Goal: Information Seeking & Learning: Understand process/instructions

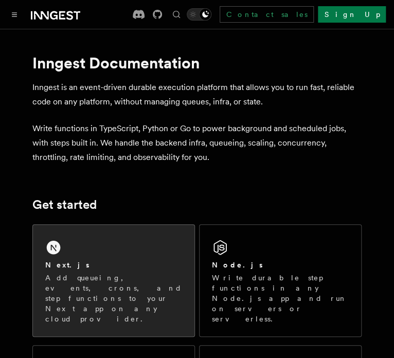
click at [96, 266] on div "Next.js" at bounding box center [113, 265] width 137 height 11
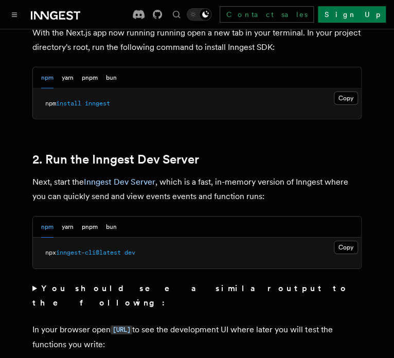
scroll to position [652, 0]
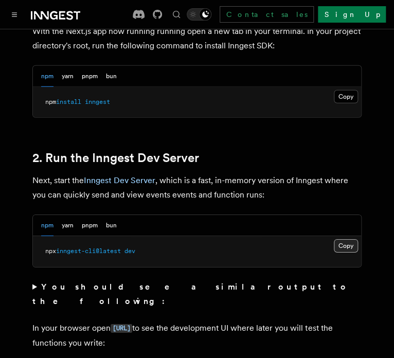
click at [345, 239] on button "Copy Copied" at bounding box center [346, 245] width 24 height 13
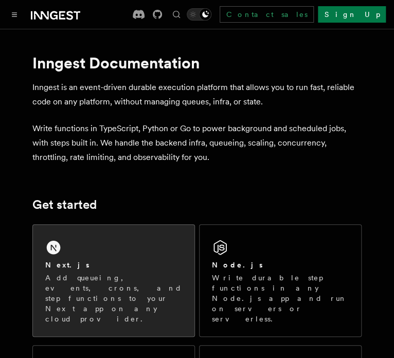
click at [89, 285] on p "Add queueing, events, crons, and step functions to your Next app on any cloud p…" at bounding box center [113, 298] width 137 height 51
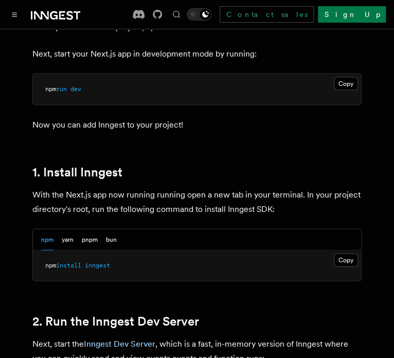
scroll to position [543, 0]
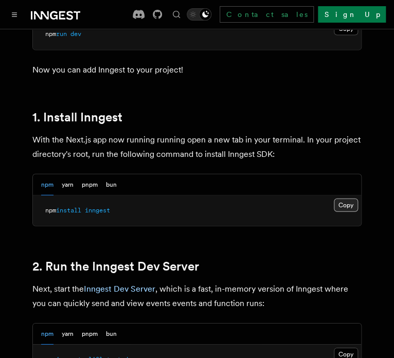
click at [339, 199] on button "Copy Copied" at bounding box center [346, 205] width 24 height 13
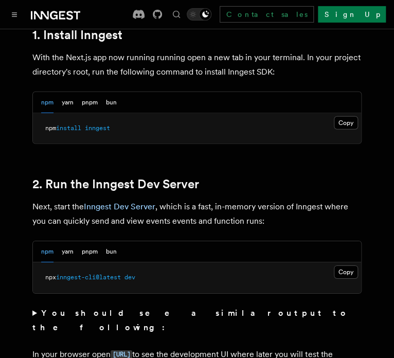
scroll to position [652, 0]
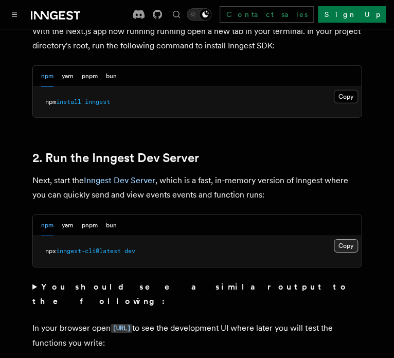
click at [347, 239] on button "Copy Copied" at bounding box center [346, 245] width 24 height 13
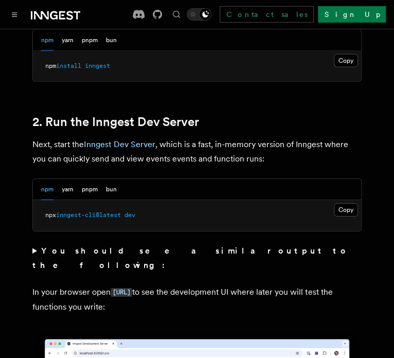
scroll to position [706, 0]
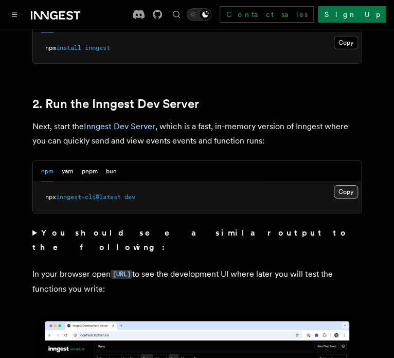
drag, startPoint x: 349, startPoint y: 176, endPoint x: 340, endPoint y: 174, distance: 9.9
click at [349, 185] on button "Copy Copied" at bounding box center [346, 191] width 24 height 13
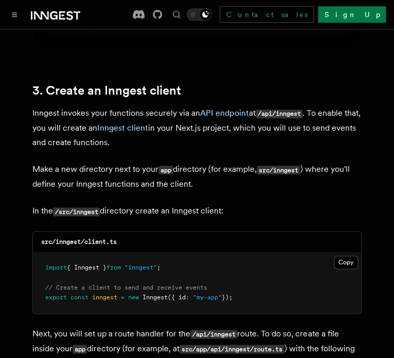
scroll to position [1195, 0]
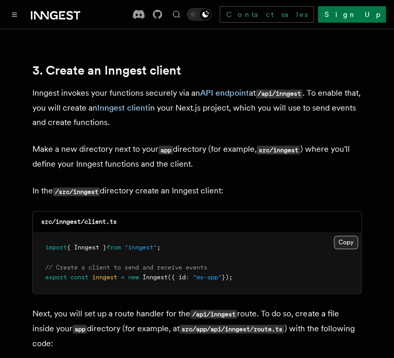
click at [339, 236] on button "Copy Copied" at bounding box center [346, 242] width 24 height 13
click at [347, 236] on button "Copy Copied" at bounding box center [346, 242] width 24 height 13
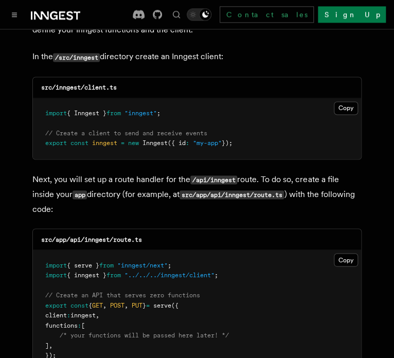
scroll to position [1359, 0]
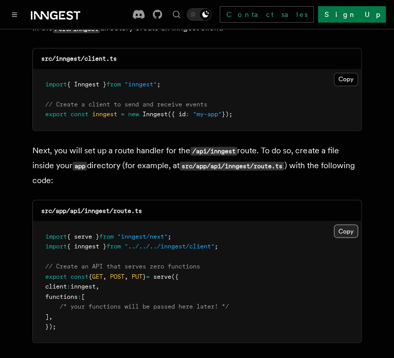
click at [345, 224] on button "Copy Copied" at bounding box center [346, 230] width 24 height 13
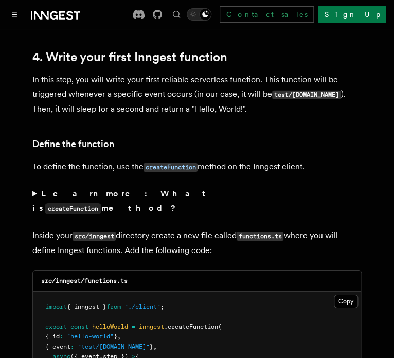
scroll to position [1739, 0]
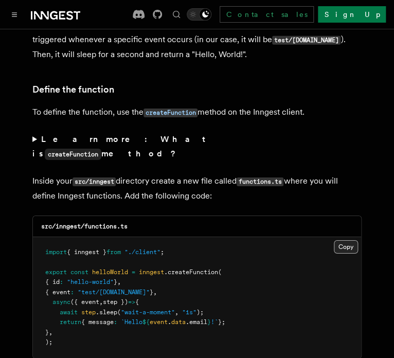
click at [341, 240] on button "Copy Copied" at bounding box center [346, 246] width 24 height 13
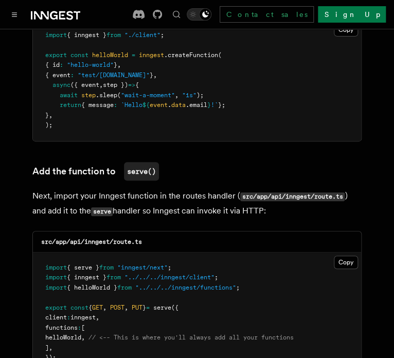
scroll to position [2011, 0]
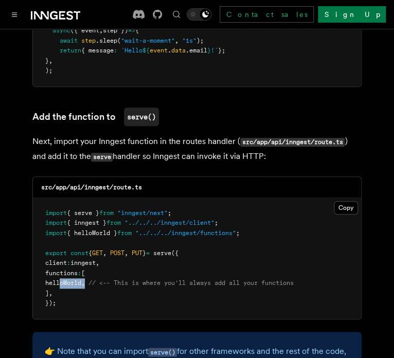
drag, startPoint x: 100, startPoint y: 242, endPoint x: 61, endPoint y: 244, distance: 39.2
click at [61, 279] on span "helloWorld , // <-- This is where you'll always add all your functions" at bounding box center [169, 282] width 249 height 7
copy span "helloWorld ,"
click at [337, 201] on button "Copy Copied" at bounding box center [346, 207] width 24 height 13
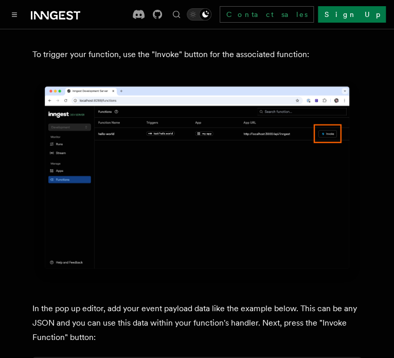
scroll to position [3098, 0]
